Goal: Check status: Check status

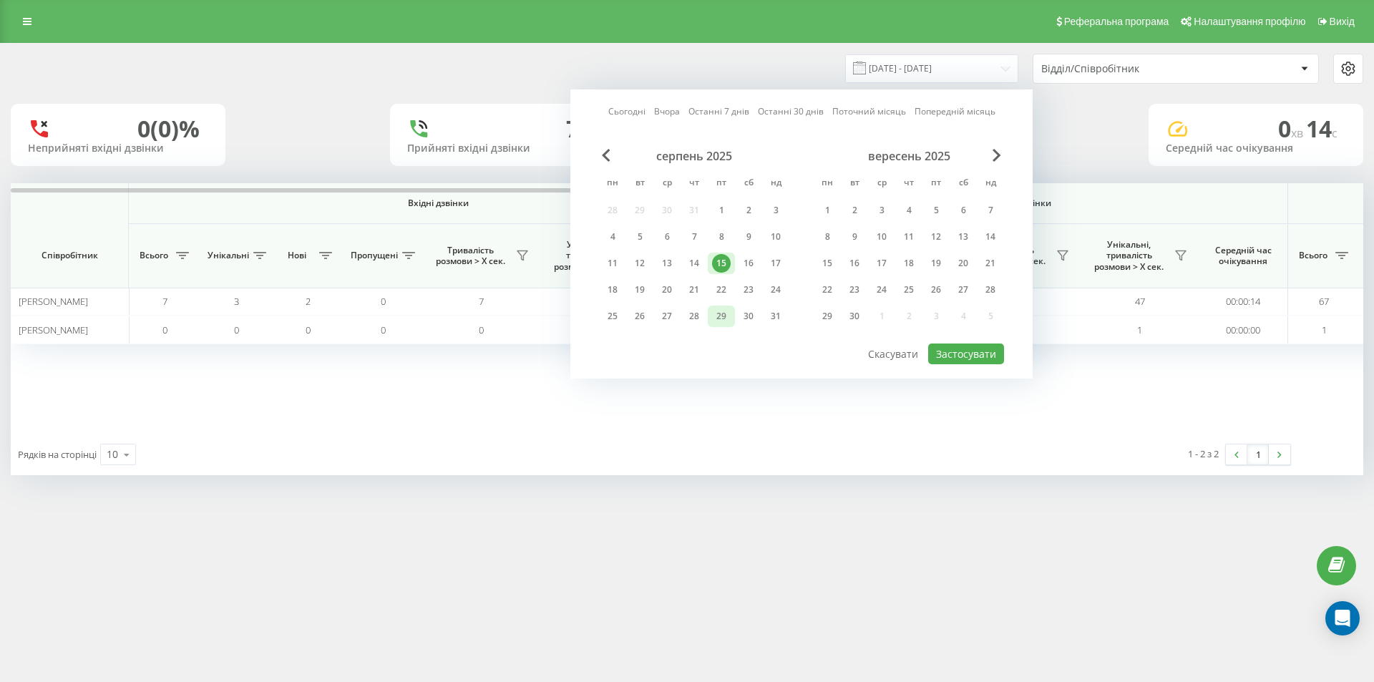
click at [642, 287] on div "19" at bounding box center [639, 289] width 19 height 19
click at [958, 348] on button "Застосувати" at bounding box center [966, 353] width 76 height 21
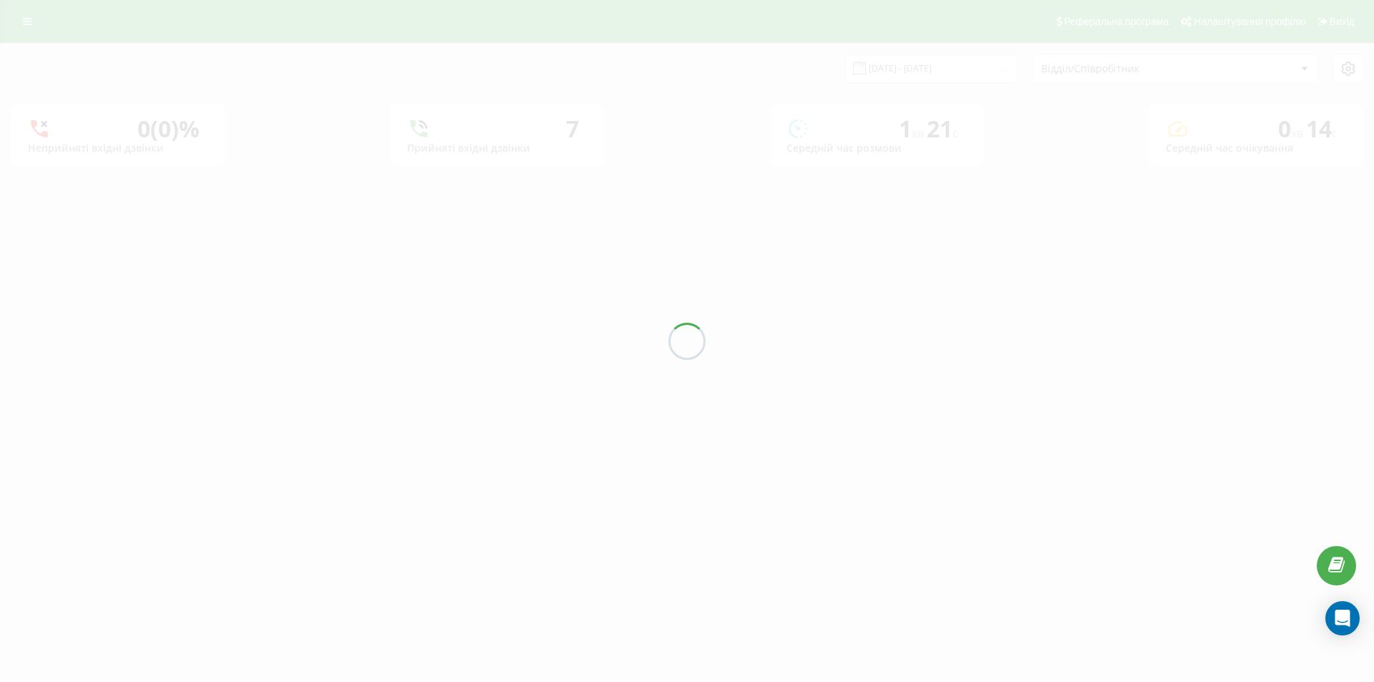
type input "19.08.2025 - 19.08.2025"
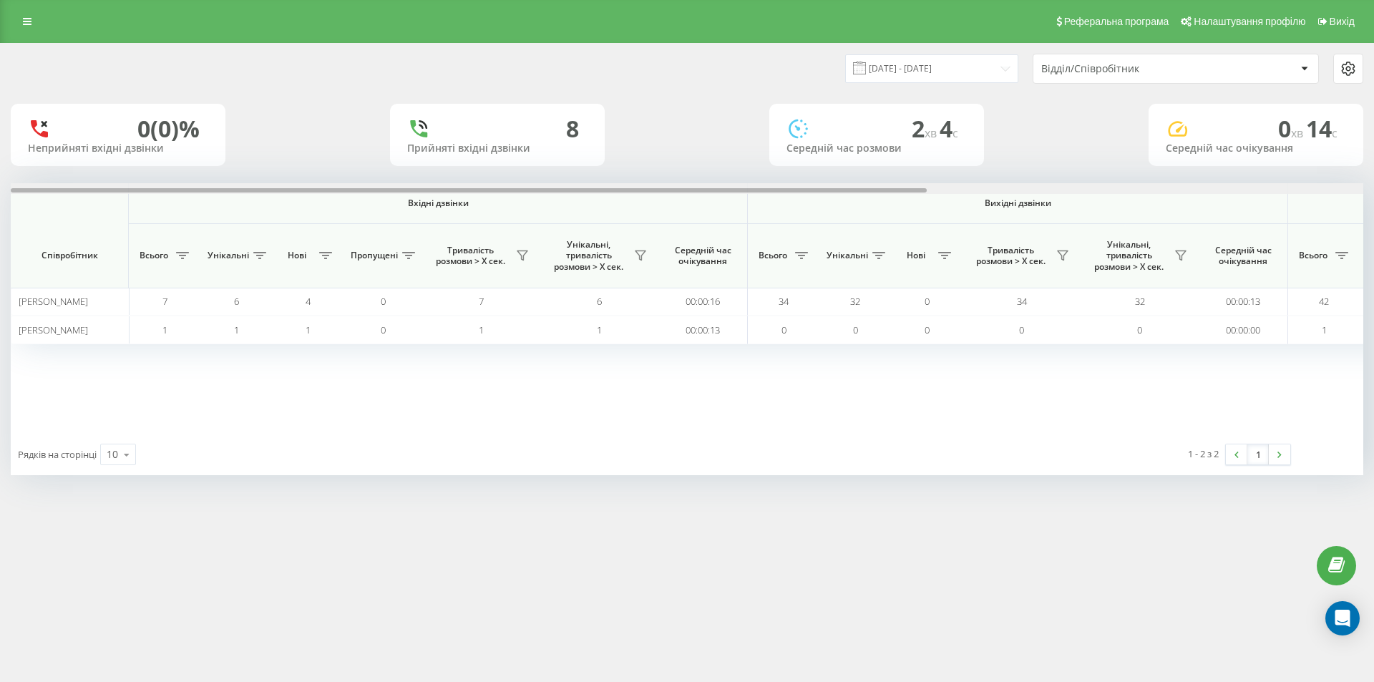
drag, startPoint x: 848, startPoint y: 190, endPoint x: 326, endPoint y: 233, distance: 523.9
click at [326, 233] on div "Вхідні дзвінки Вихідні дзвінки Всі дзвінки Співробітник Всього Унікальні Нові П…" at bounding box center [687, 308] width 1352 height 250
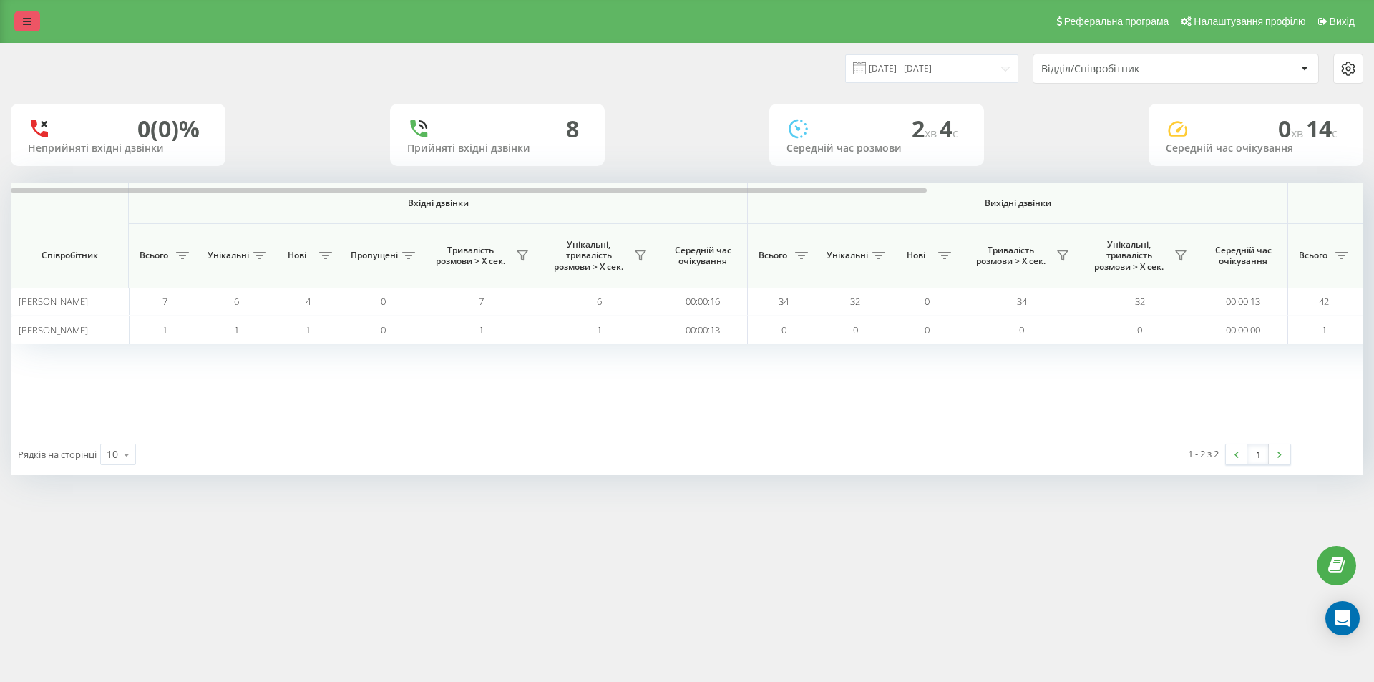
click at [19, 16] on link at bounding box center [27, 21] width 26 height 20
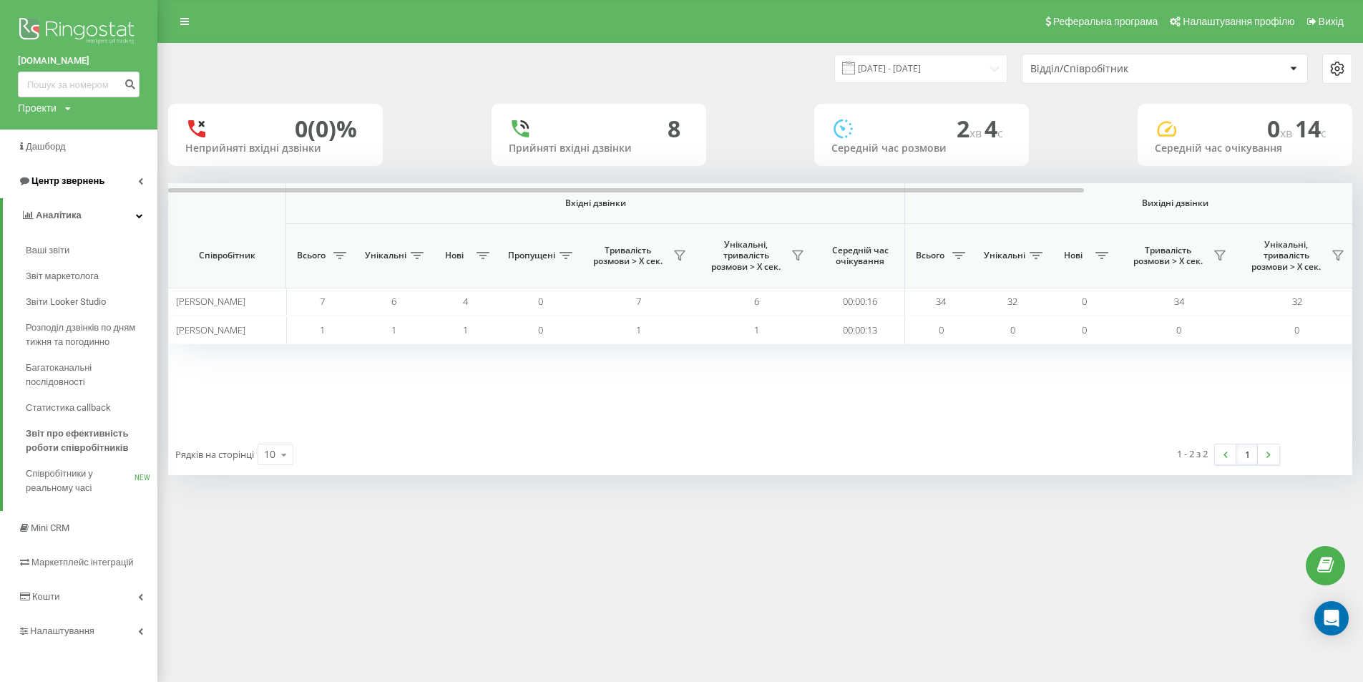
click at [103, 178] on link "Центр звернень" at bounding box center [78, 181] width 157 height 34
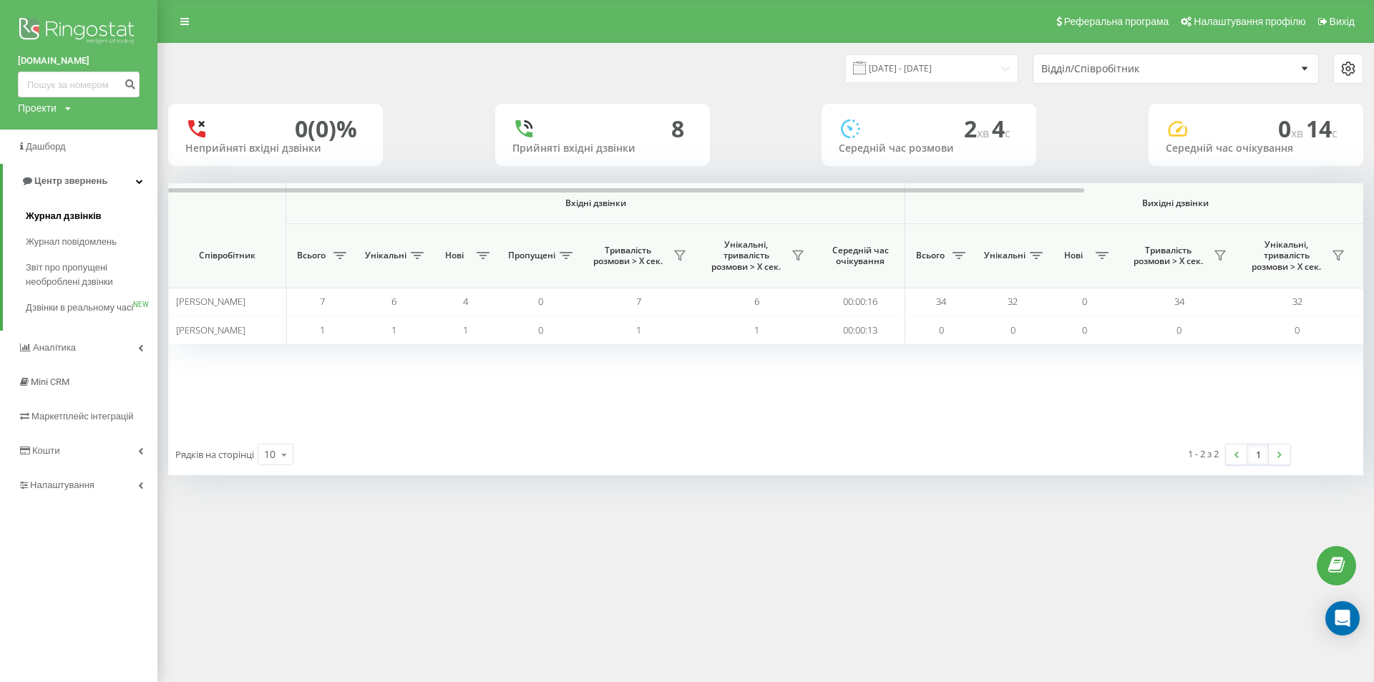
click at [78, 218] on span "Журнал дзвінків" at bounding box center [64, 216] width 76 height 14
